Goal: Information Seeking & Learning: Check status

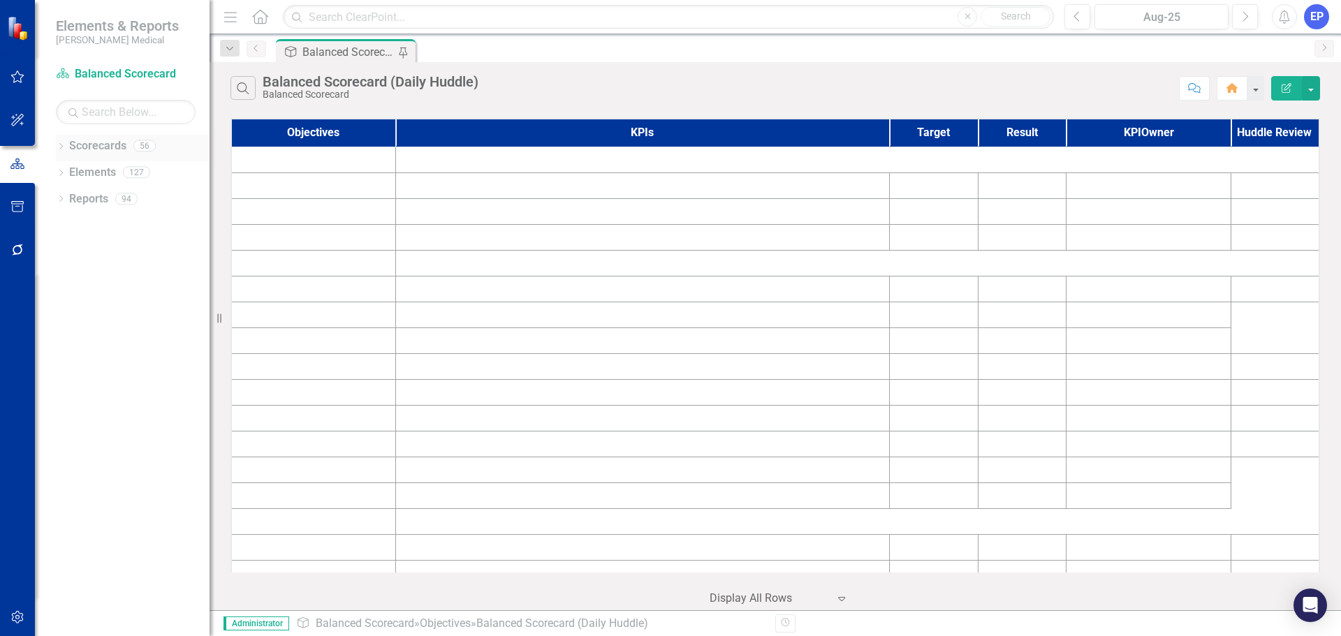
click at [59, 148] on icon "Dropdown" at bounding box center [61, 148] width 10 height 8
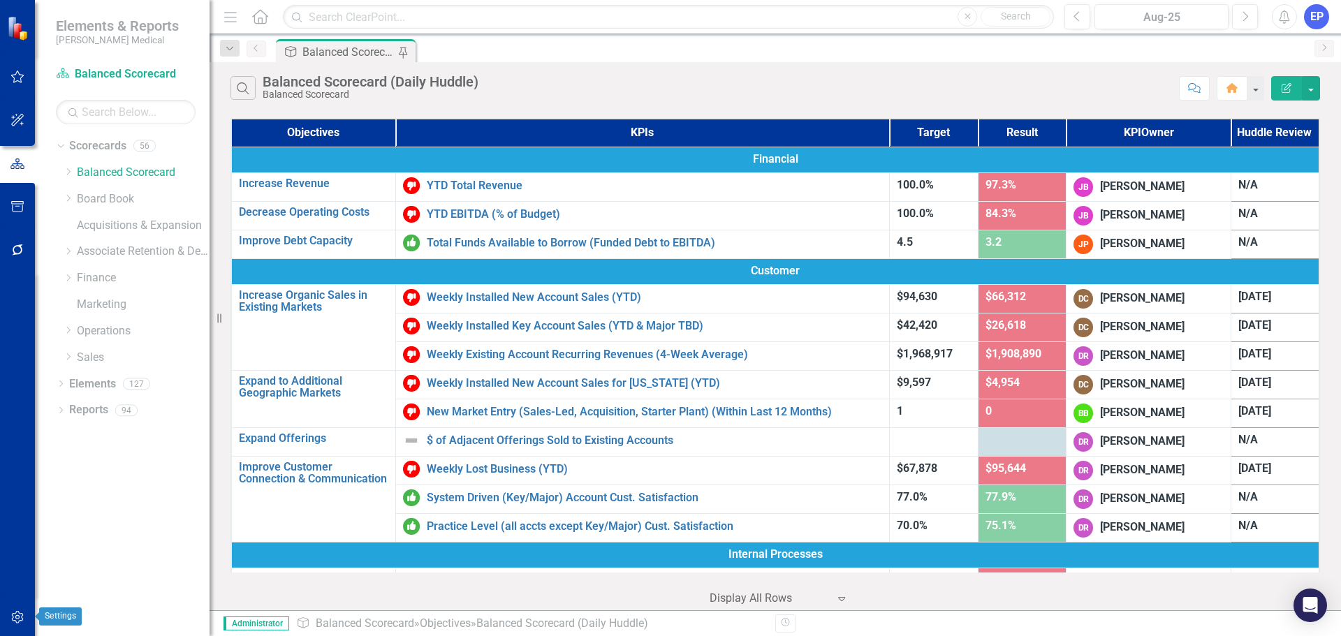
click at [17, 613] on icon "button" at bounding box center [17, 617] width 15 height 11
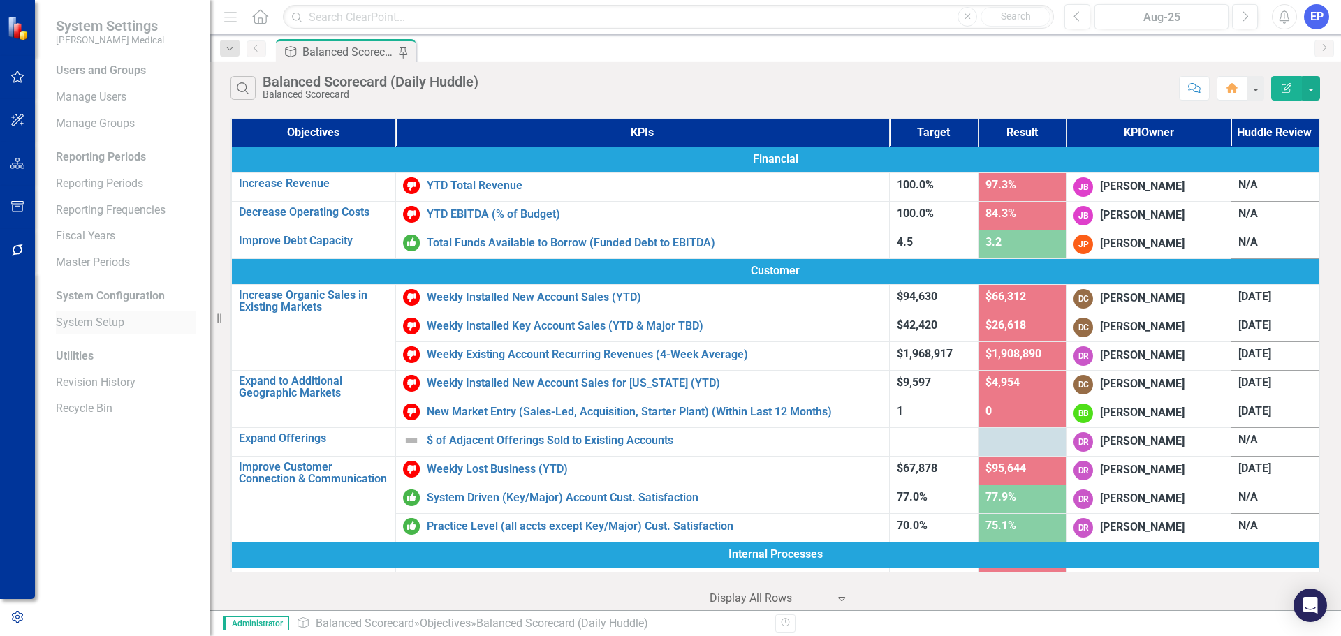
click at [94, 317] on link "System Setup" at bounding box center [126, 323] width 140 height 16
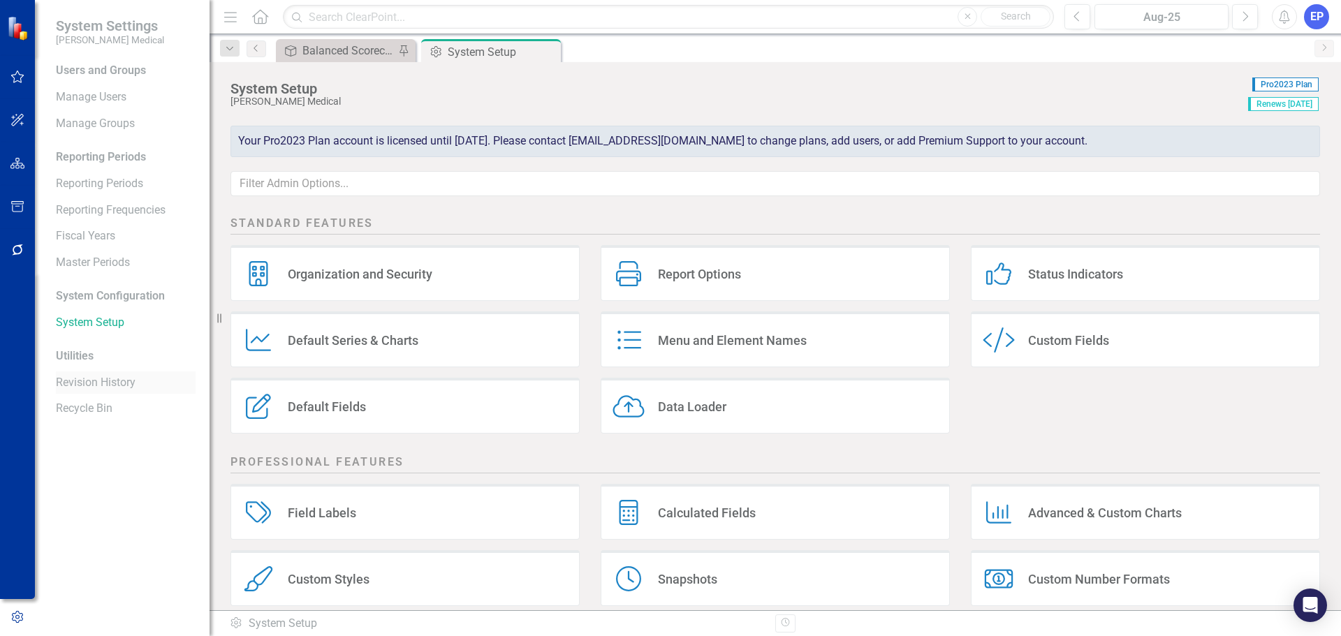
click at [100, 386] on link "Revision History" at bounding box center [126, 383] width 140 height 16
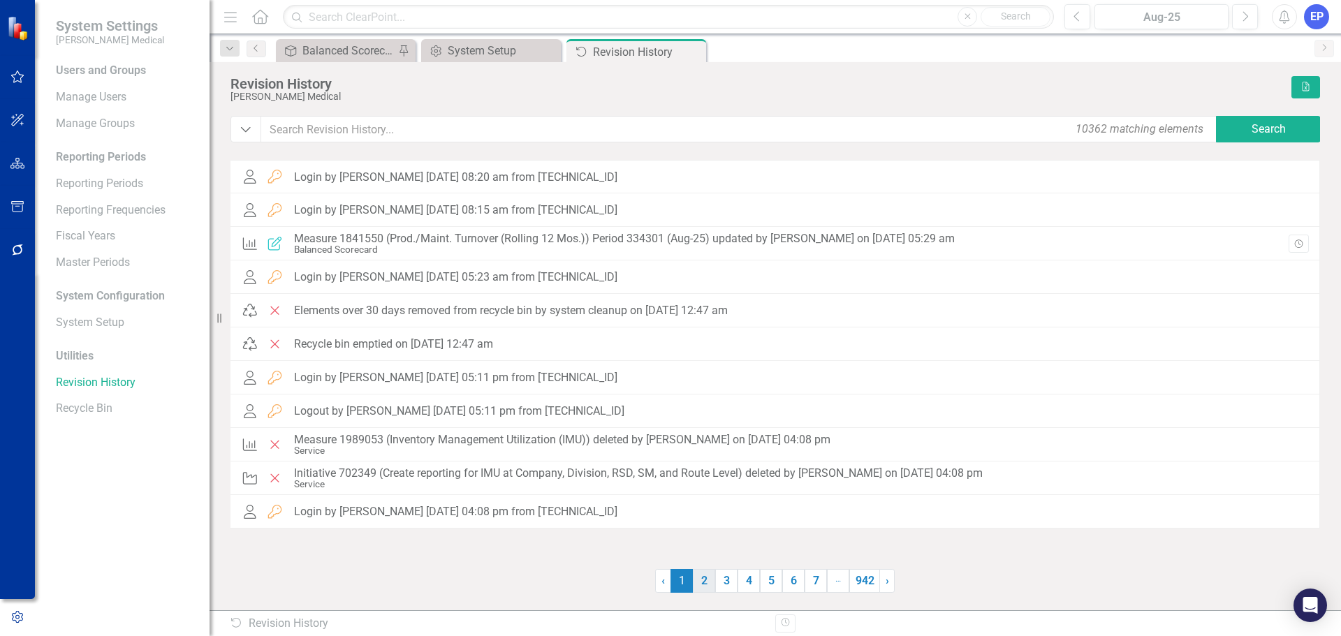
click at [708, 577] on link "2" at bounding box center [704, 581] width 22 height 24
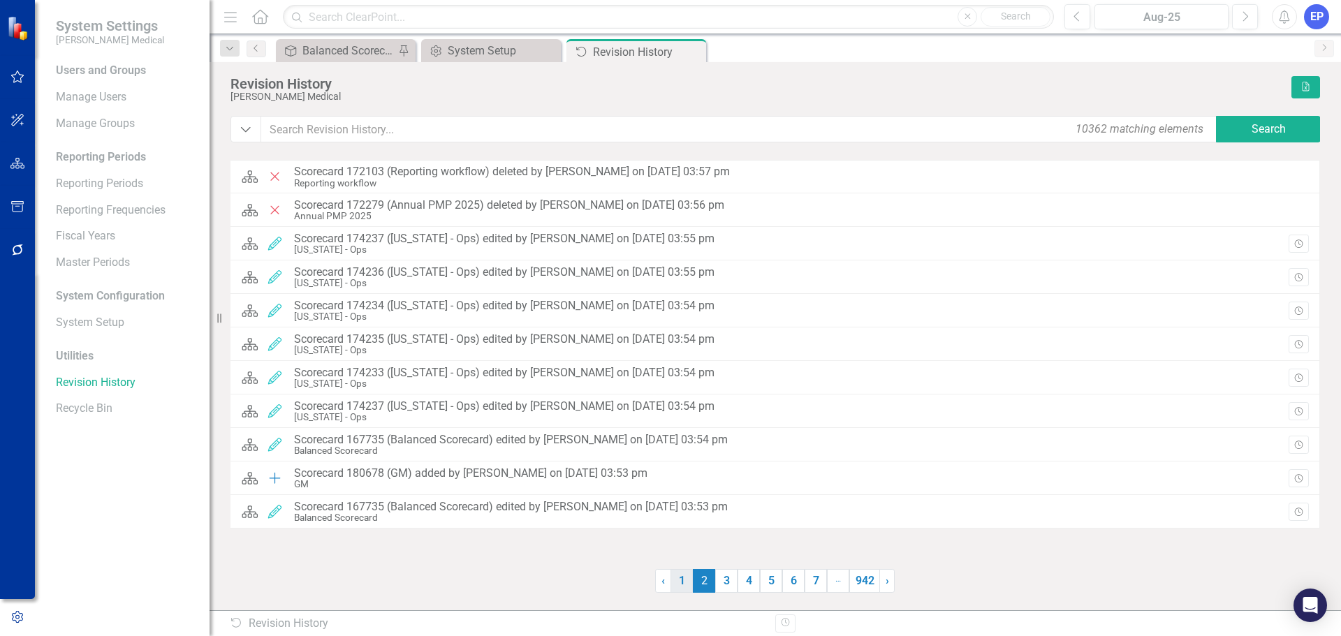
click at [677, 577] on link "1" at bounding box center [682, 581] width 22 height 24
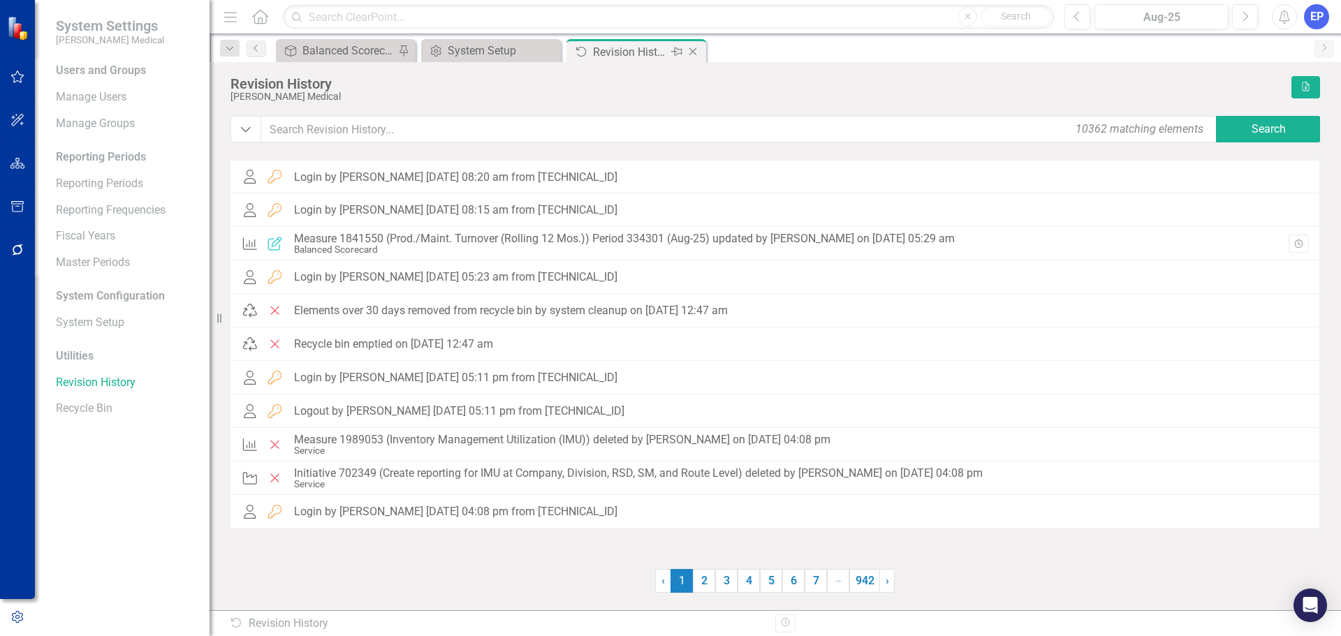
click at [623, 48] on div "Revision History" at bounding box center [630, 51] width 75 height 17
click at [679, 585] on span "1 (current)" at bounding box center [682, 581] width 22 height 24
click at [703, 571] on link "2" at bounding box center [704, 581] width 22 height 24
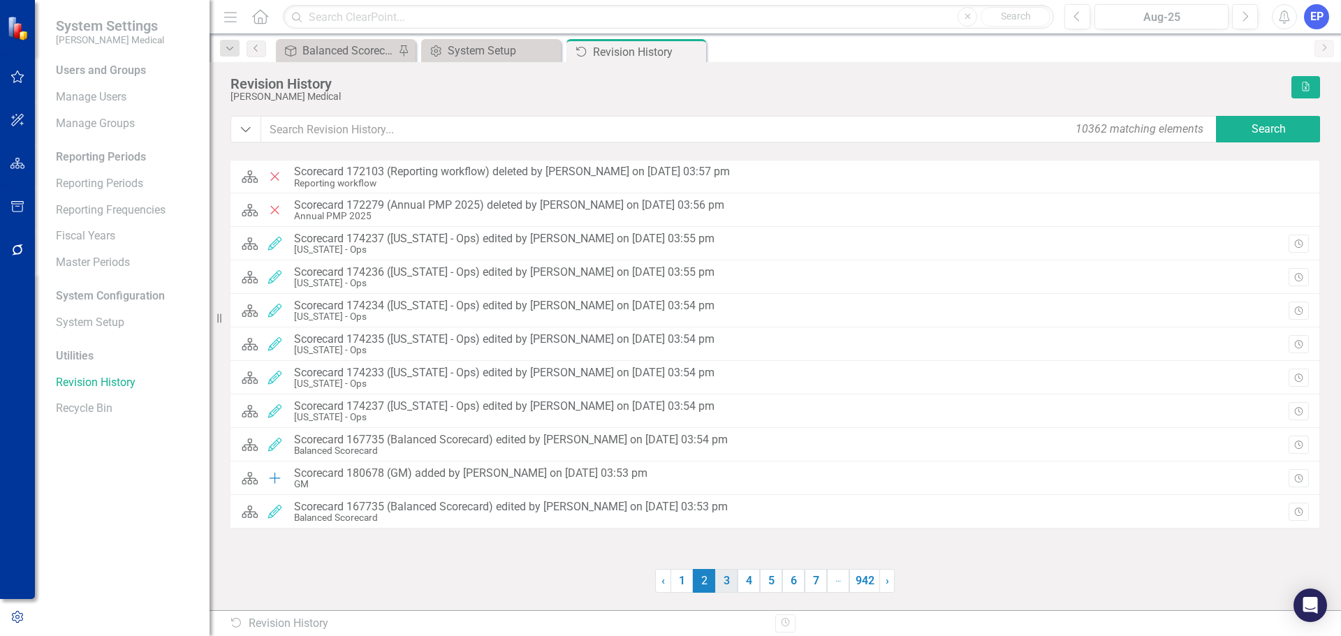
click at [729, 583] on link "3" at bounding box center [726, 581] width 22 height 24
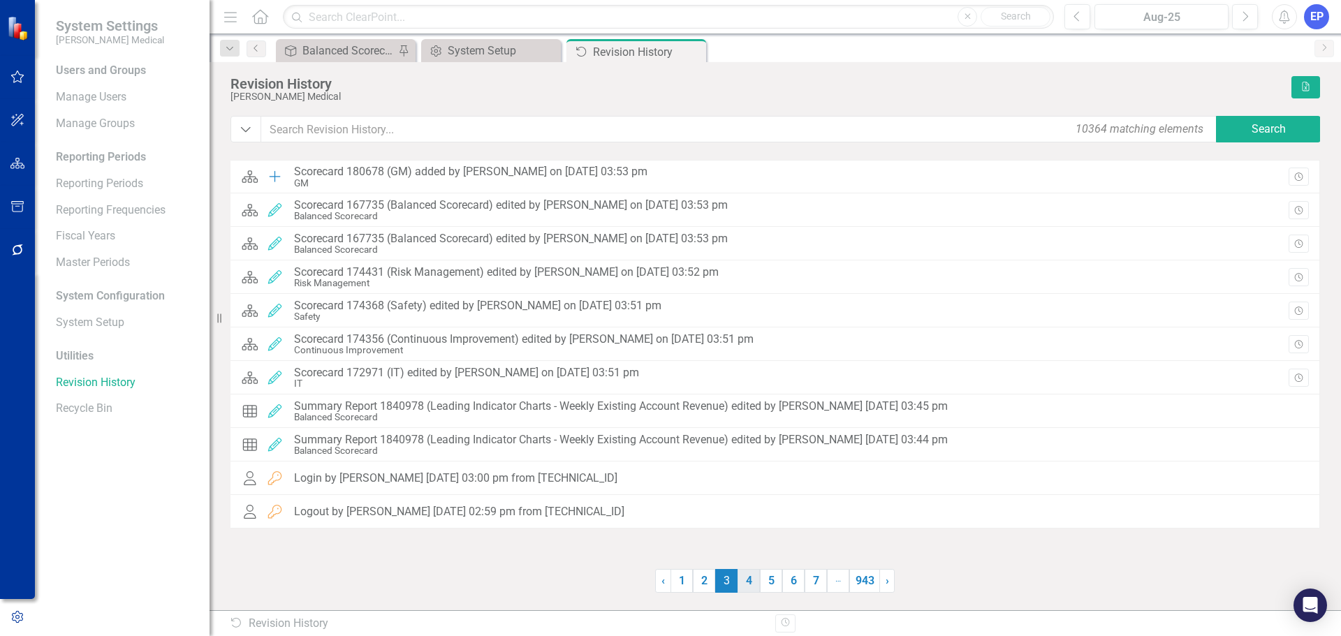
click at [749, 581] on link "4" at bounding box center [749, 581] width 22 height 24
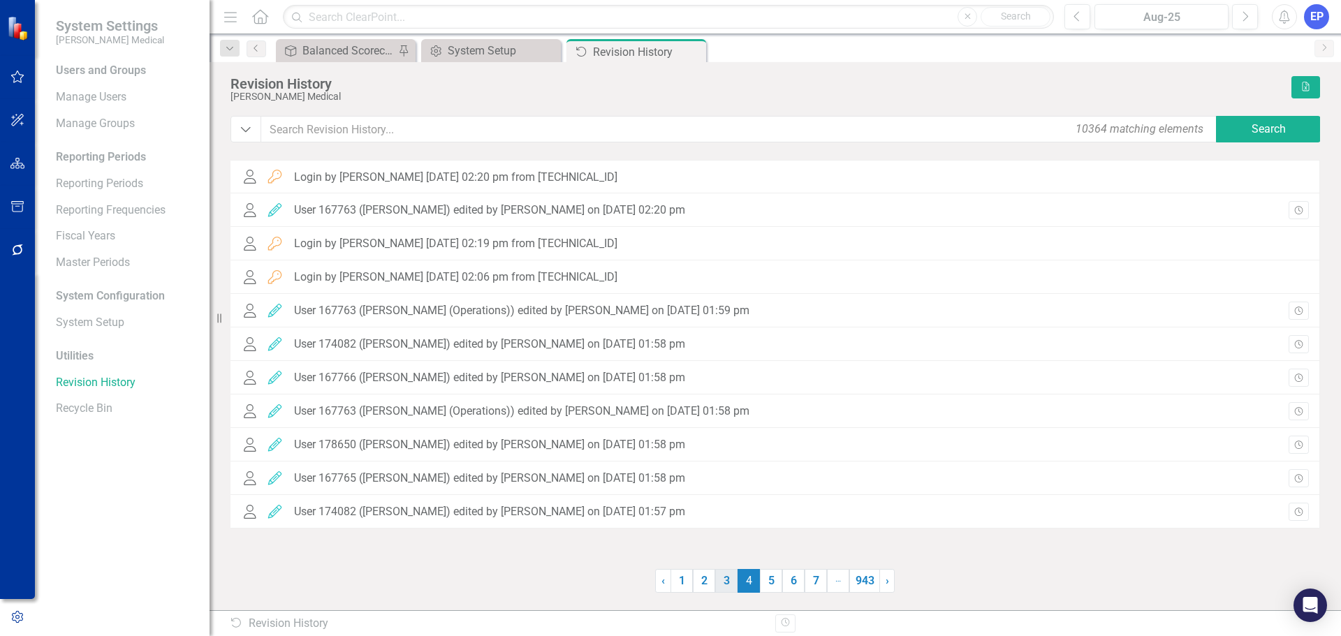
click at [725, 584] on link "3" at bounding box center [726, 581] width 22 height 24
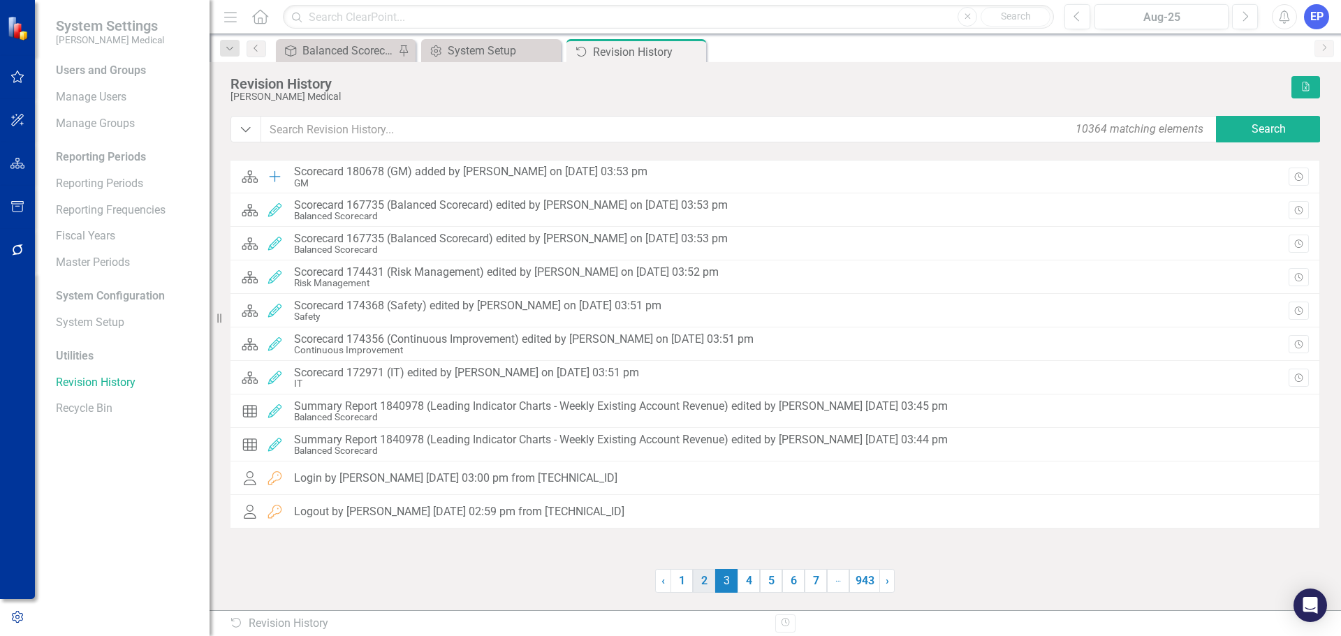
click at [700, 576] on link "2" at bounding box center [704, 581] width 22 height 24
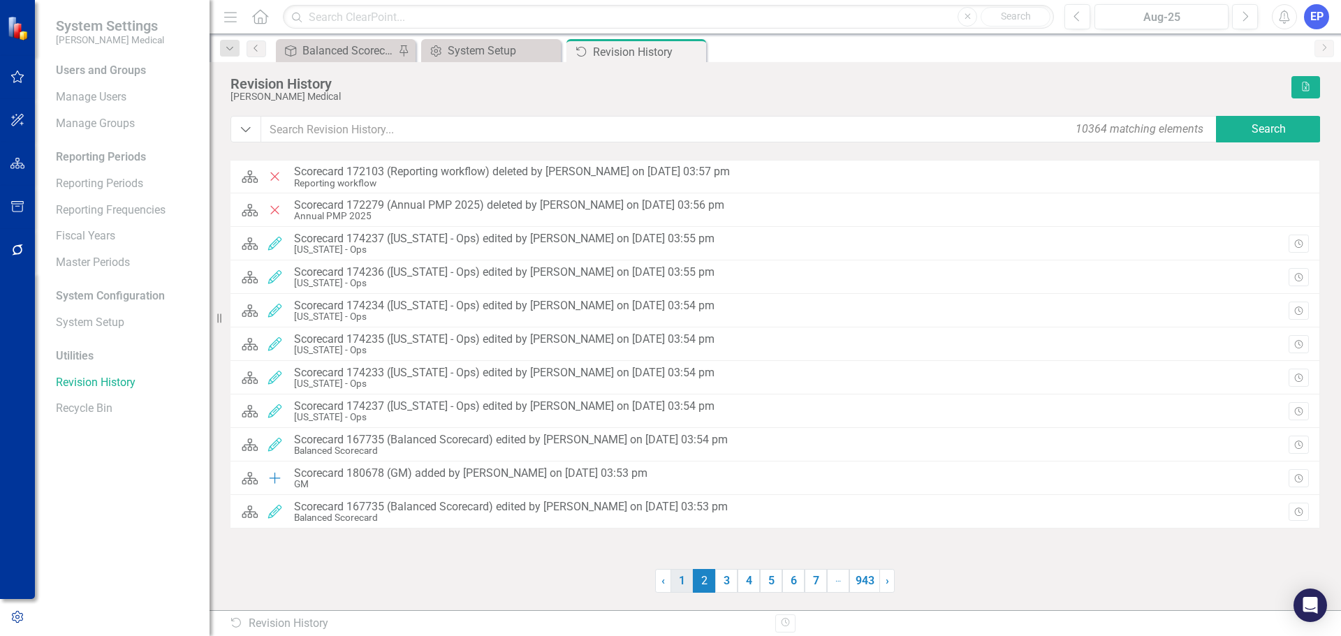
click at [685, 571] on link "1" at bounding box center [682, 581] width 22 height 24
